Goal: Navigation & Orientation: Find specific page/section

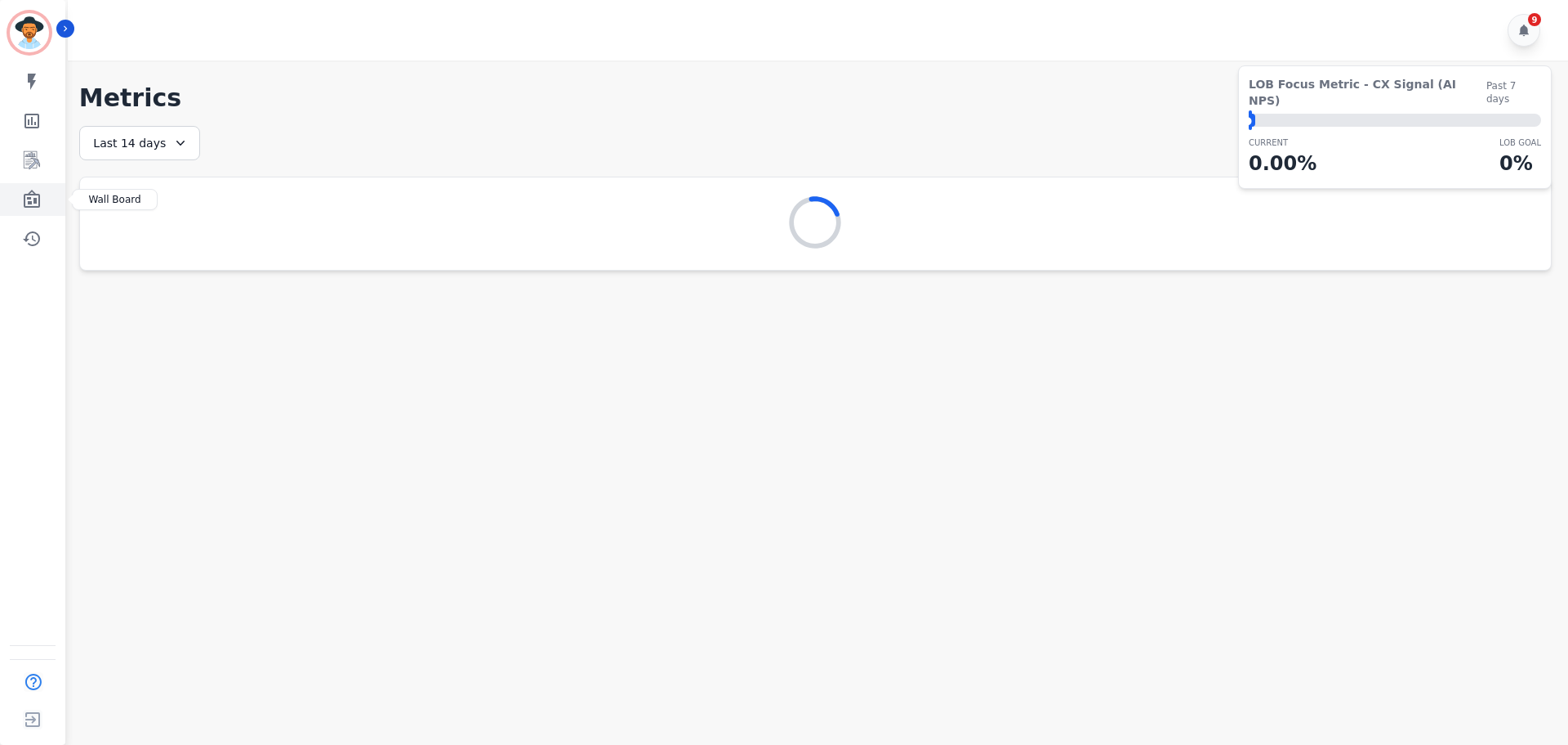
click at [38, 205] on icon "Sidebar" at bounding box center [32, 199] width 16 height 18
